Goal: Information Seeking & Learning: Learn about a topic

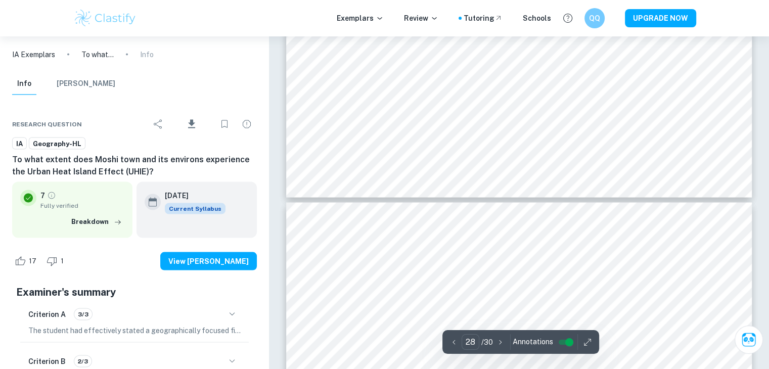
scroll to position [17256, 0]
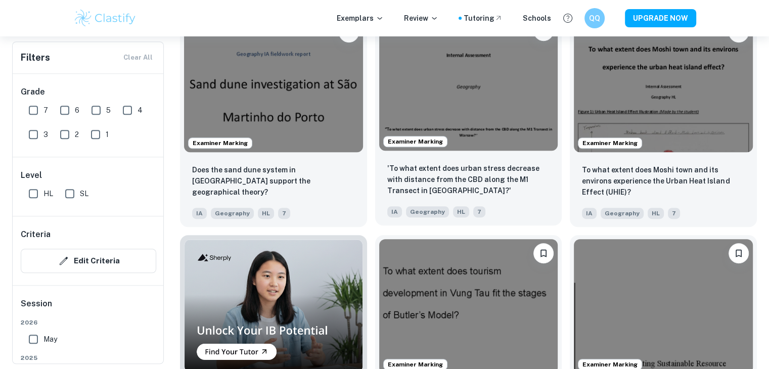
scroll to position [578, 0]
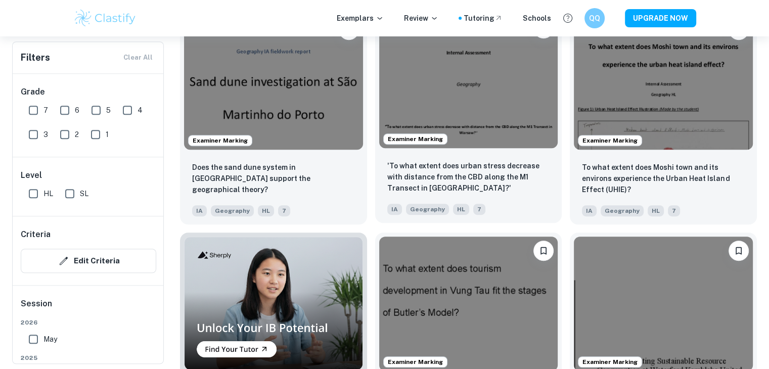
click at [471, 93] on img at bounding box center [468, 81] width 179 height 134
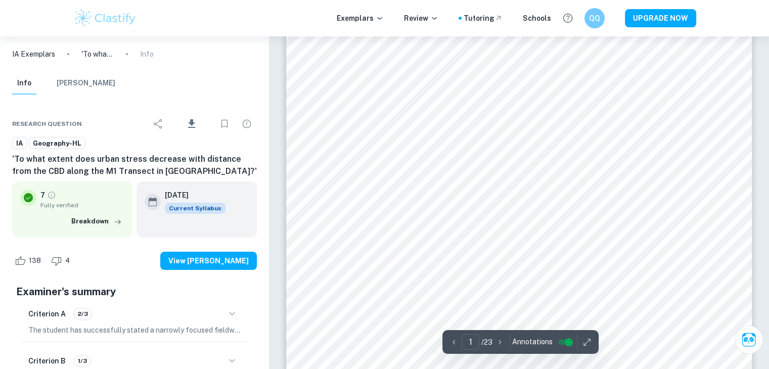
scroll to position [216, 0]
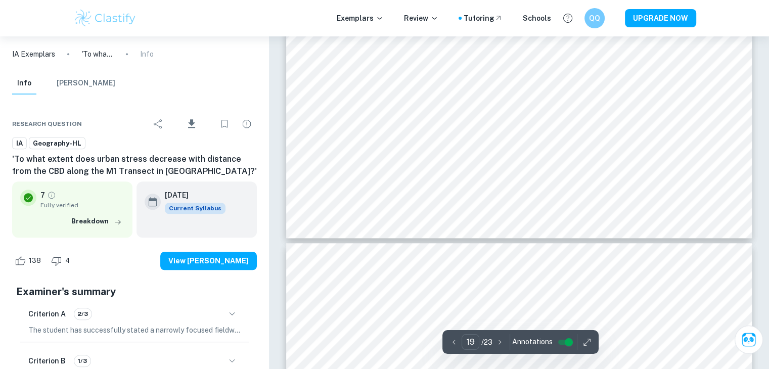
type input "20"
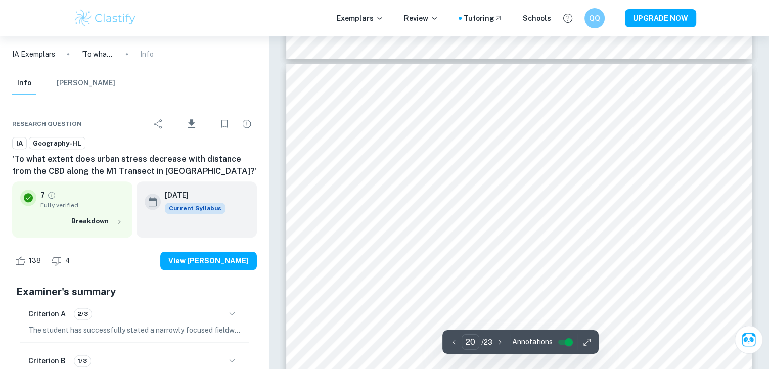
scroll to position [12711, 0]
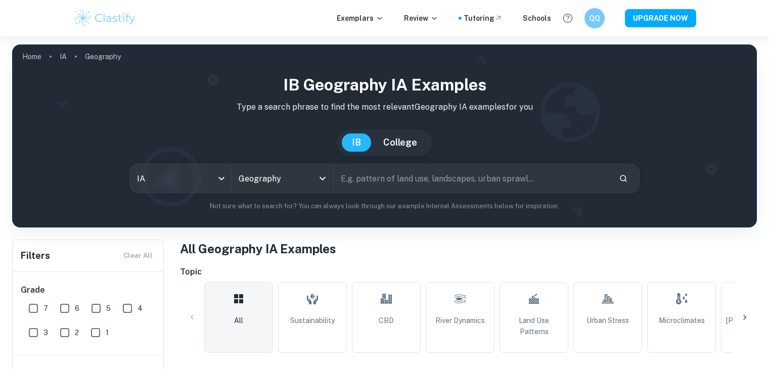
scroll to position [578, 0]
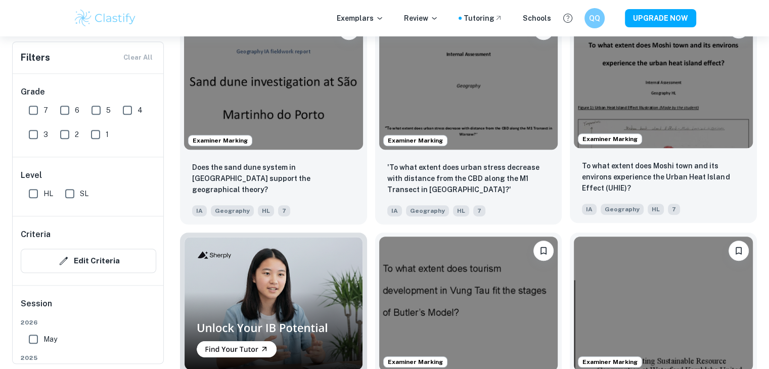
click at [672, 121] on img at bounding box center [663, 81] width 179 height 134
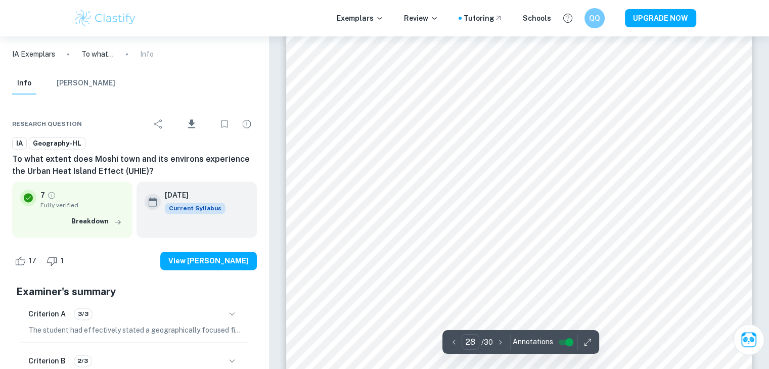
scroll to position [16879, 0]
type input "28"
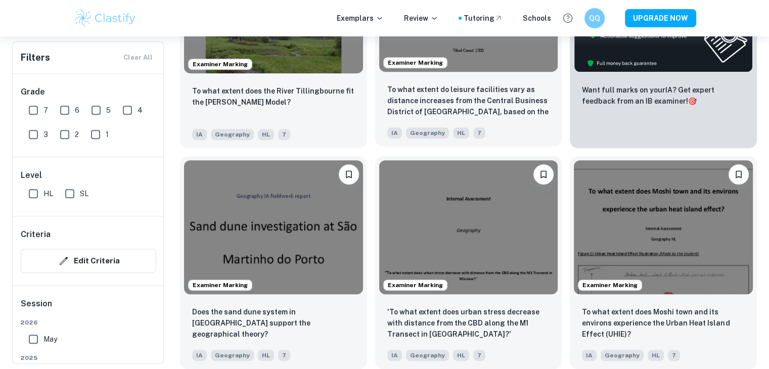
scroll to position [502, 0]
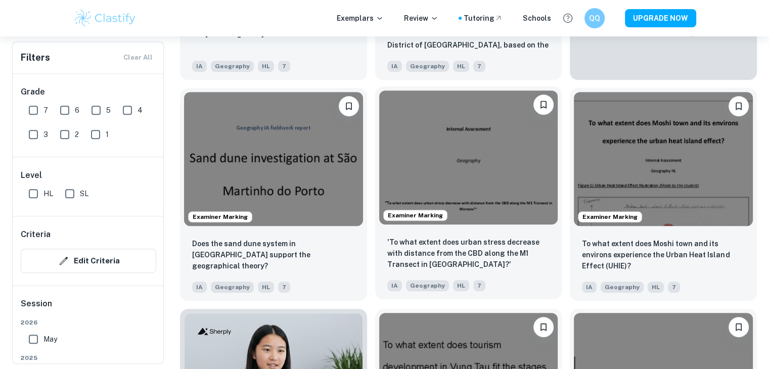
click at [424, 141] on img at bounding box center [468, 158] width 179 height 134
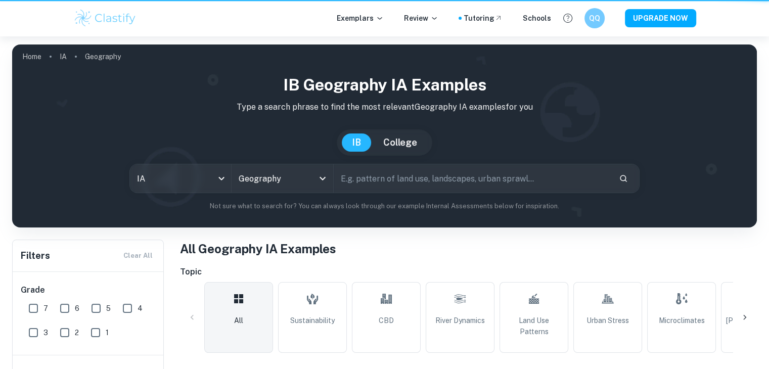
scroll to position [502, 0]
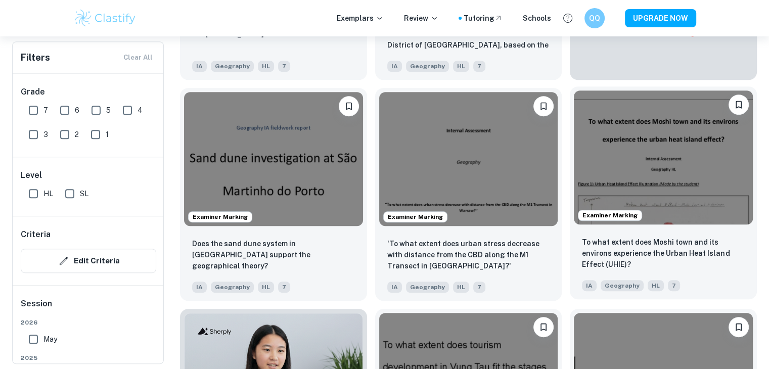
click at [633, 181] on img at bounding box center [663, 158] width 179 height 134
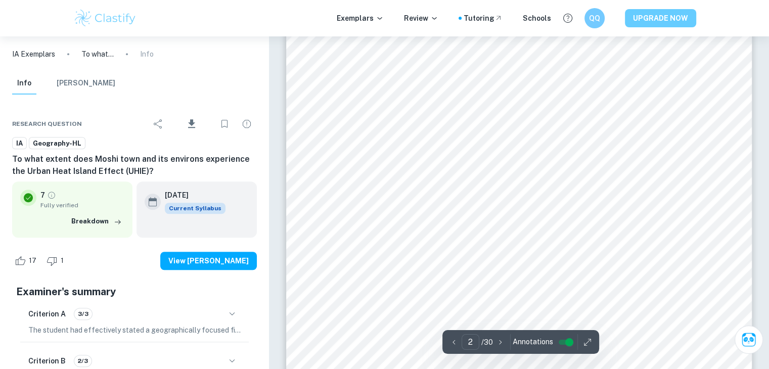
scroll to position [794, 0]
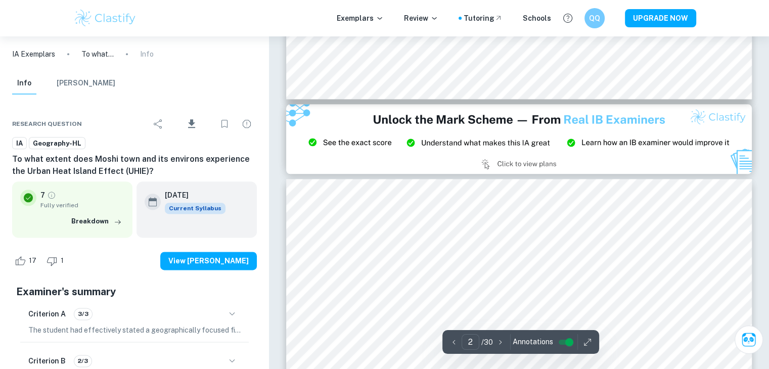
type input "3"
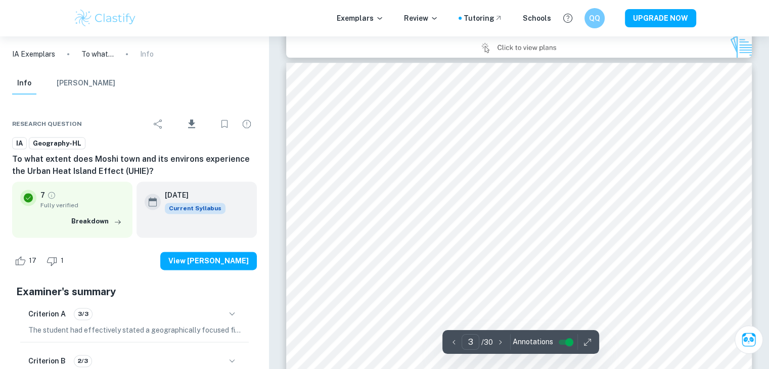
scroll to position [1350, 0]
